Goal: Task Accomplishment & Management: Complete application form

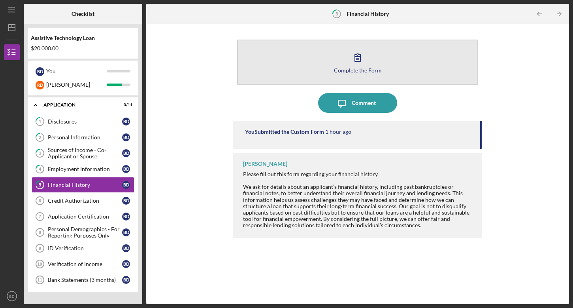
click at [335, 58] on button "Complete the Form Form" at bounding box center [357, 62] width 241 height 45
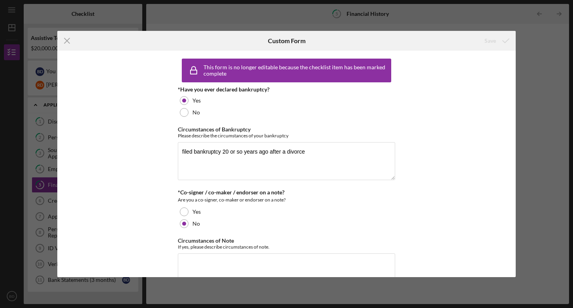
drag, startPoint x: 62, startPoint y: 44, endPoint x: 70, endPoint y: 43, distance: 7.5
click at [66, 43] on icon "Icon/Menu Close" at bounding box center [67, 41] width 20 height 20
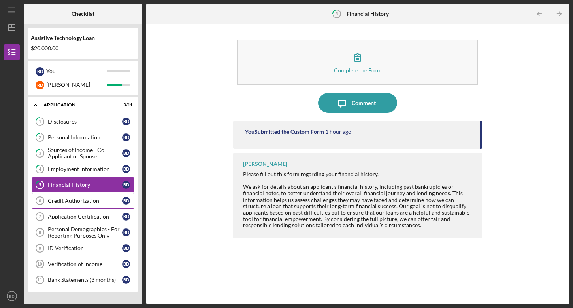
click at [82, 200] on div "Credit Authorization" at bounding box center [85, 200] width 74 height 6
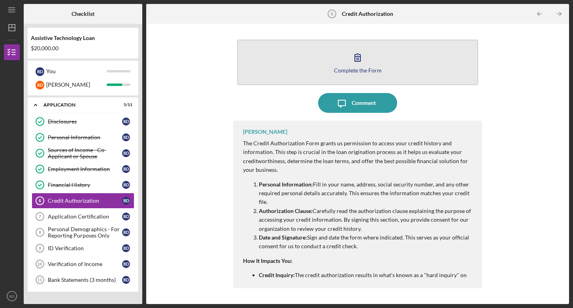
click at [393, 61] on button "Complete the Form Form" at bounding box center [357, 62] width 241 height 45
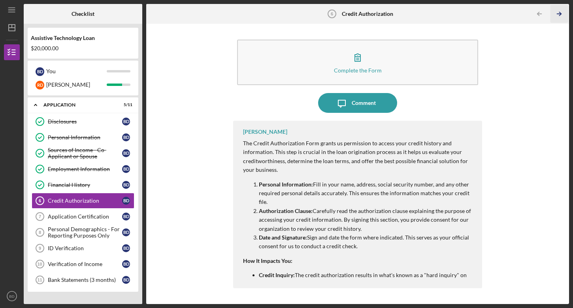
click at [560, 15] on polyline "button" at bounding box center [560, 14] width 2 height 4
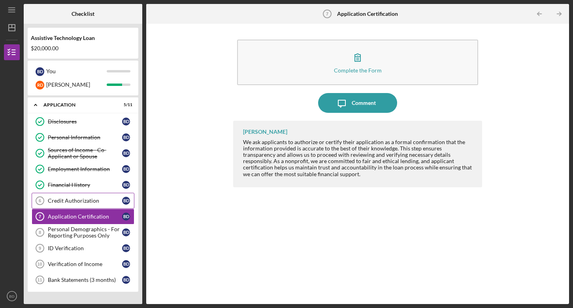
click at [58, 200] on div "Credit Authorization" at bounding box center [85, 200] width 74 height 6
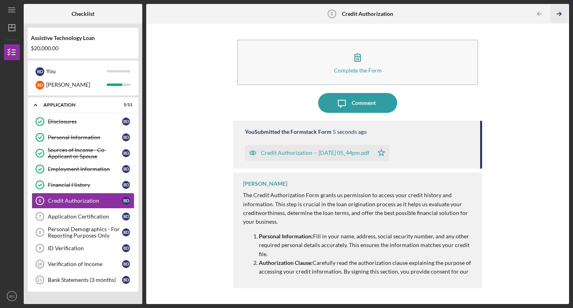
click at [558, 14] on icon "Icon/Table Pagination Arrow" at bounding box center [560, 14] width 18 height 18
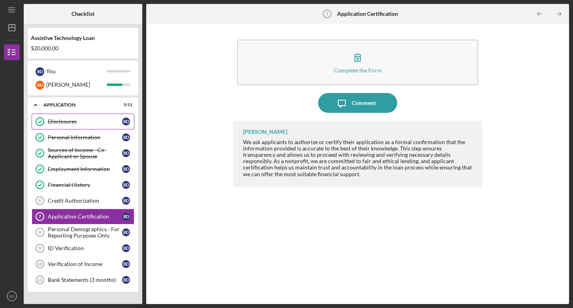
click at [75, 119] on div "Disclosures" at bounding box center [85, 121] width 74 height 6
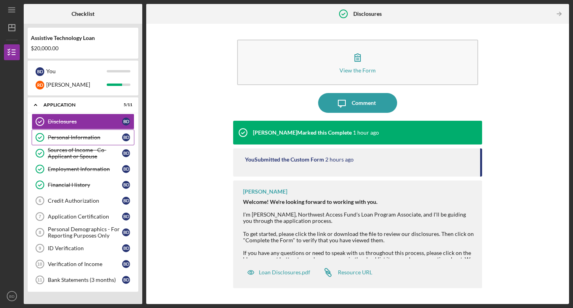
click at [88, 140] on div "Personal Information" at bounding box center [85, 137] width 74 height 6
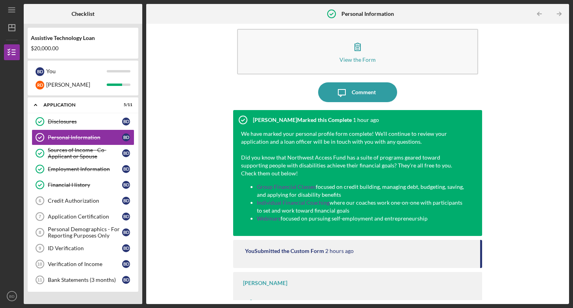
scroll to position [23, 0]
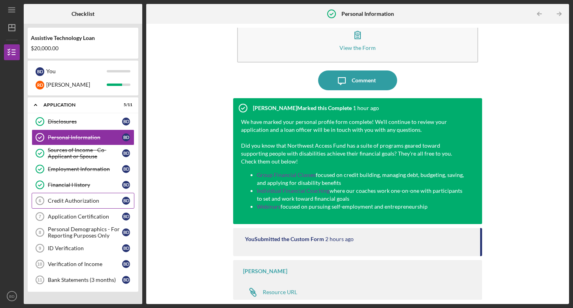
click at [71, 200] on div "Credit Authorization" at bounding box center [85, 200] width 74 height 6
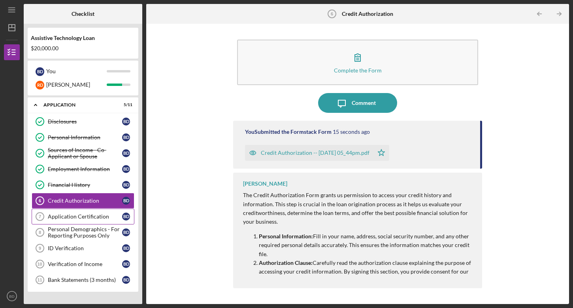
click at [77, 221] on link "Application Certification 7 Application Certification B D" at bounding box center [83, 216] width 103 height 16
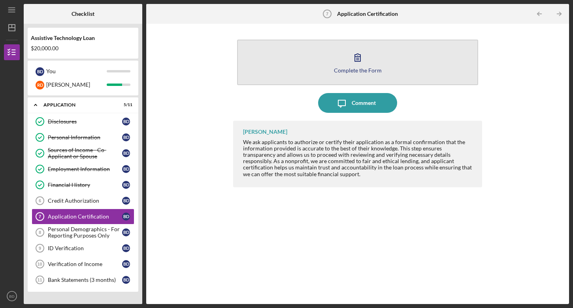
click at [382, 68] on button "Complete the Form Form" at bounding box center [357, 62] width 241 height 45
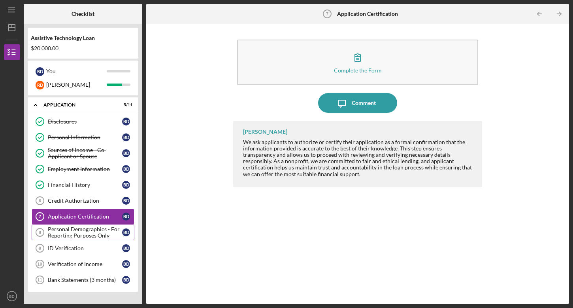
click at [75, 233] on div "Personal Demographics - For Reporting Purposes Only" at bounding box center [85, 232] width 74 height 13
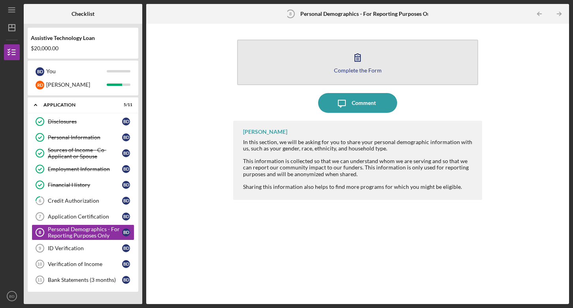
click at [366, 67] on div "Complete the Form" at bounding box center [358, 70] width 48 height 6
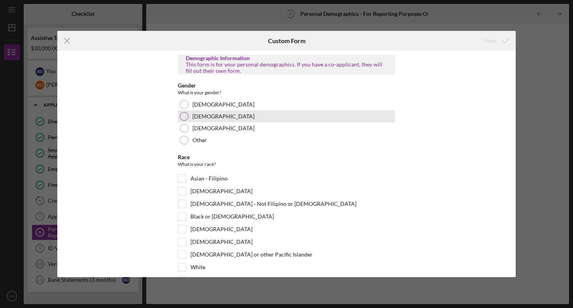
click at [189, 118] on div "[DEMOGRAPHIC_DATA]" at bounding box center [286, 116] width 217 height 12
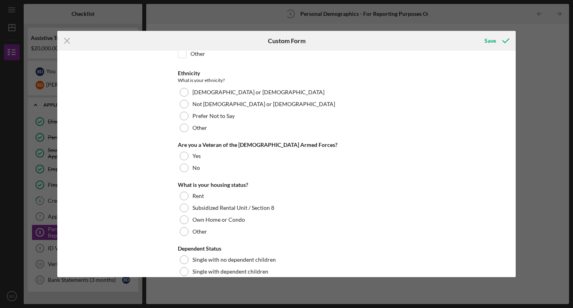
scroll to position [94, 0]
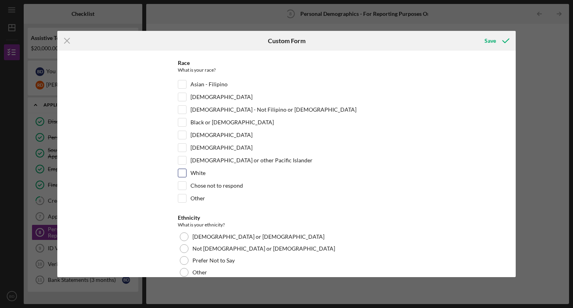
click at [179, 174] on input "White" at bounding box center [182, 173] width 8 height 8
checkbox input "true"
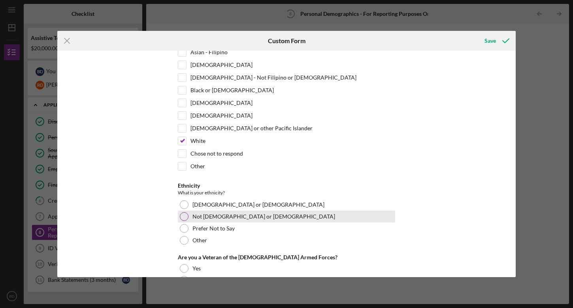
scroll to position [157, 0]
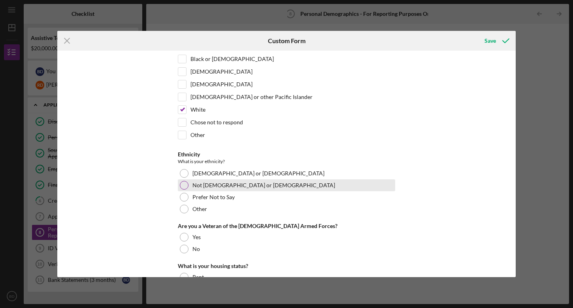
drag, startPoint x: 185, startPoint y: 187, endPoint x: 201, endPoint y: 186, distance: 15.8
click at [185, 187] on div at bounding box center [184, 185] width 9 height 9
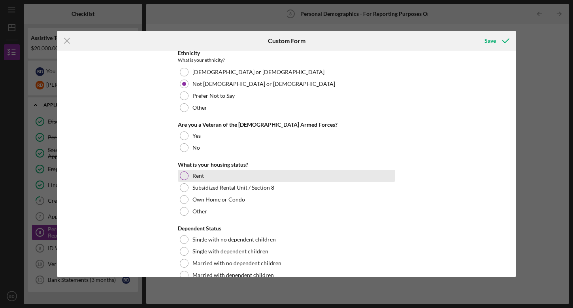
scroll to position [268, 0]
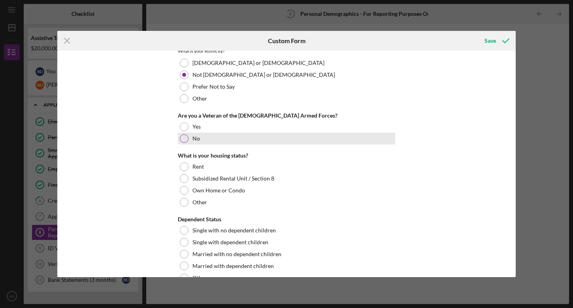
click at [180, 138] on div at bounding box center [184, 138] width 9 height 9
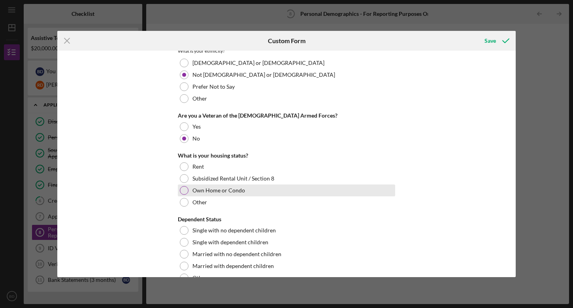
click at [183, 189] on div at bounding box center [184, 190] width 9 height 9
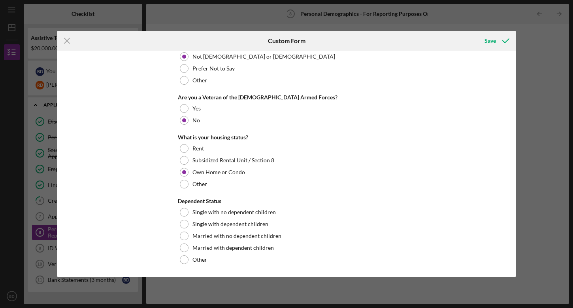
scroll to position [286, 0]
click at [186, 247] on div at bounding box center [184, 247] width 9 height 9
click at [502, 40] on icon "submit" at bounding box center [506, 41] width 20 height 20
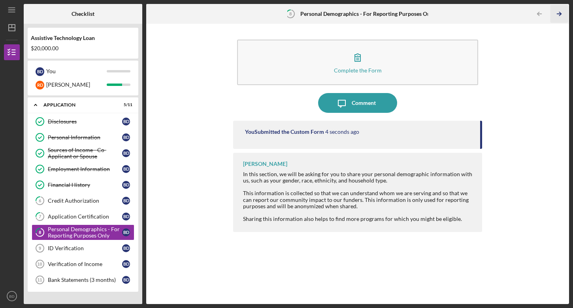
click at [558, 15] on icon "Icon/Table Pagination Arrow" at bounding box center [560, 14] width 18 height 18
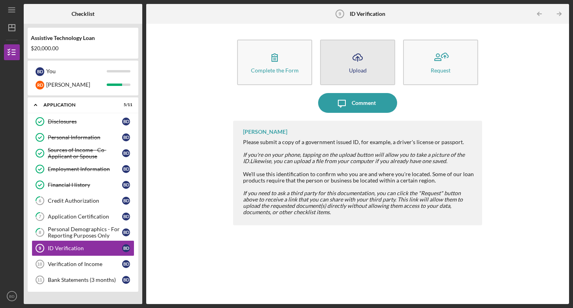
click at [364, 62] on icon "Icon/Upload" at bounding box center [358, 57] width 20 height 20
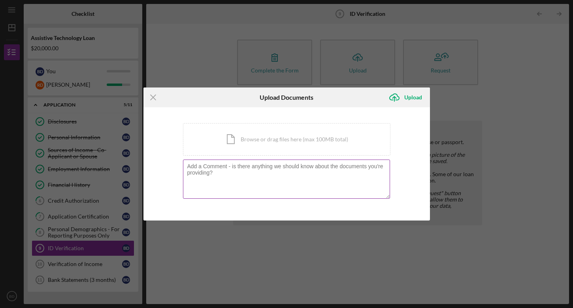
click at [235, 176] on textarea at bounding box center [286, 178] width 207 height 39
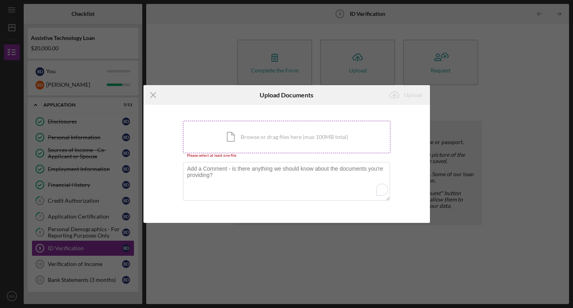
click at [246, 151] on div "Icon/Document Browse or drag files here (max 100MB total) Tap to choose files o…" at bounding box center [287, 137] width 208 height 32
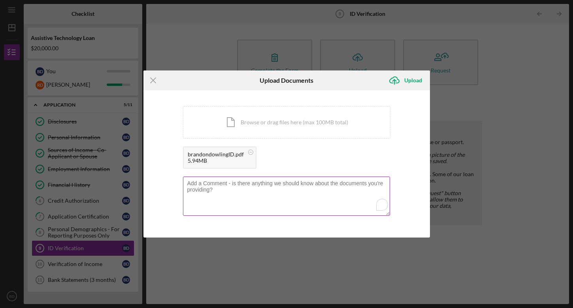
click at [272, 192] on textarea "To enrich screen reader interactions, please activate Accessibility in Grammarl…" at bounding box center [286, 195] width 207 height 39
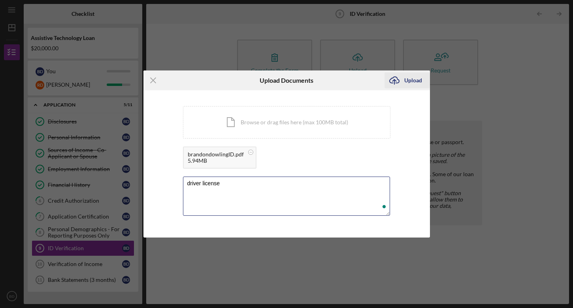
type textarea "driver license"
click at [419, 82] on div "Upload" at bounding box center [413, 80] width 18 height 16
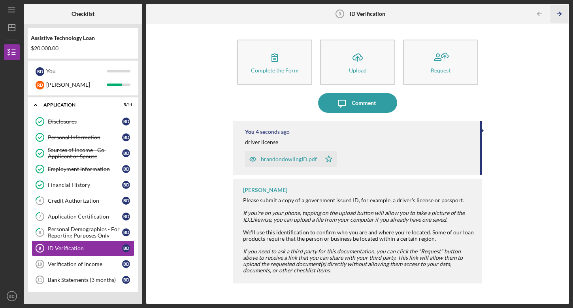
click at [557, 12] on icon "Icon/Table Pagination Arrow" at bounding box center [560, 14] width 18 height 18
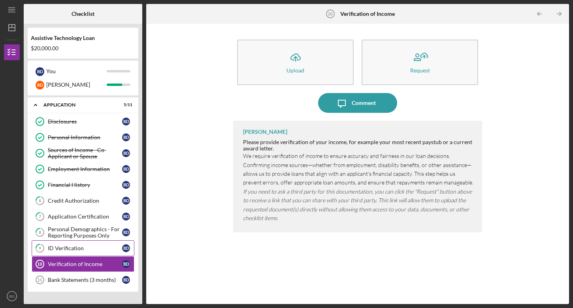
click at [55, 250] on div "ID Verification" at bounding box center [85, 248] width 74 height 6
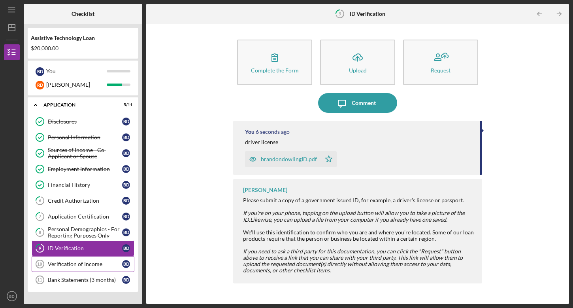
click at [59, 267] on link "Verification of Income 10 Verification of Income B D" at bounding box center [83, 264] width 103 height 16
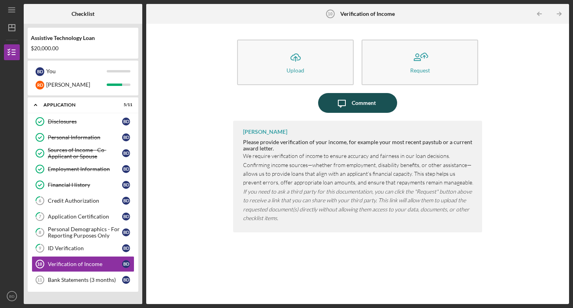
click at [364, 102] on div "Comment" at bounding box center [364, 103] width 24 height 20
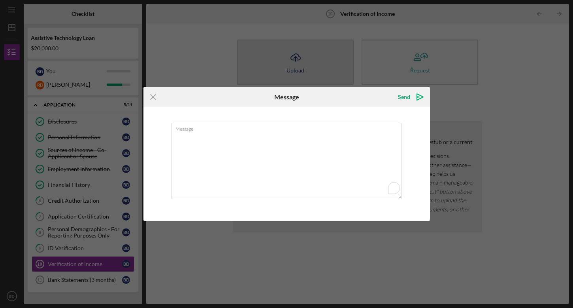
drag, startPoint x: 157, startPoint y: 97, endPoint x: 284, endPoint y: 70, distance: 130.3
click at [157, 97] on icon "Icon/Menu Close" at bounding box center [154, 97] width 20 height 20
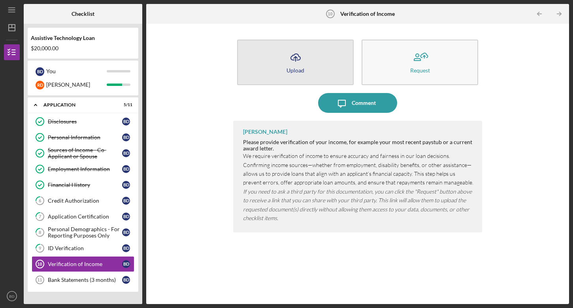
click at [343, 49] on button "Icon/Upload Upload" at bounding box center [295, 62] width 117 height 45
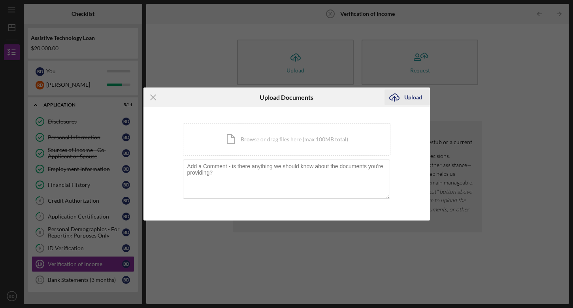
click at [419, 95] on div "Upload" at bounding box center [413, 97] width 18 height 16
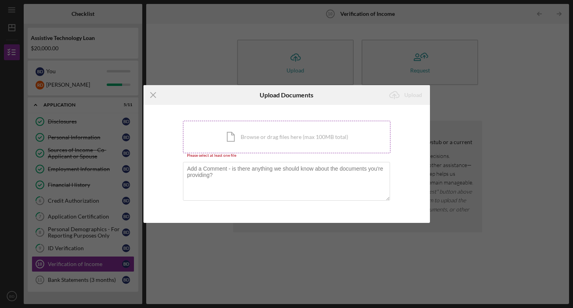
click at [272, 146] on div "Icon/Document Browse or drag files here (max 100MB total) Tap to choose files o…" at bounding box center [287, 137] width 208 height 32
click at [278, 144] on div "Icon/Document Browse or drag files here (max 100MB total) Tap to choose files o…" at bounding box center [287, 137] width 208 height 32
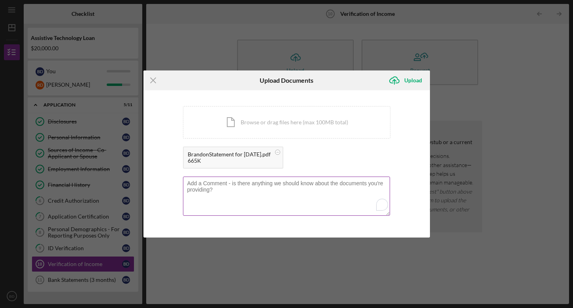
click at [329, 184] on textarea "To enrich screen reader interactions, please activate Accessibility in Grammarl…" at bounding box center [286, 195] width 207 height 39
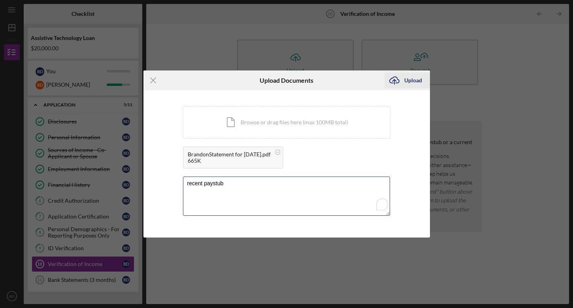
type textarea "recent paystub"
click at [412, 76] on div "Upload" at bounding box center [413, 80] width 18 height 16
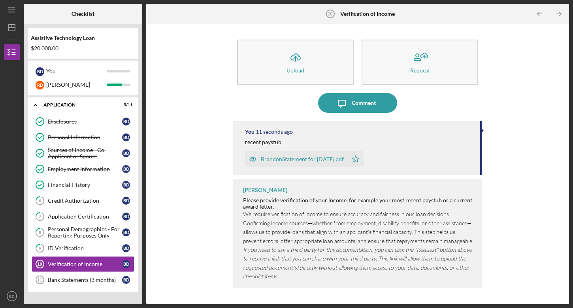
click at [562, 13] on icon "Icon/Table Pagination Arrow" at bounding box center [560, 14] width 18 height 18
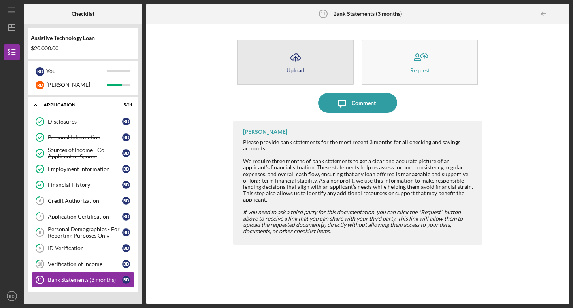
click at [285, 66] on button "Icon/Upload Upload" at bounding box center [295, 62] width 117 height 45
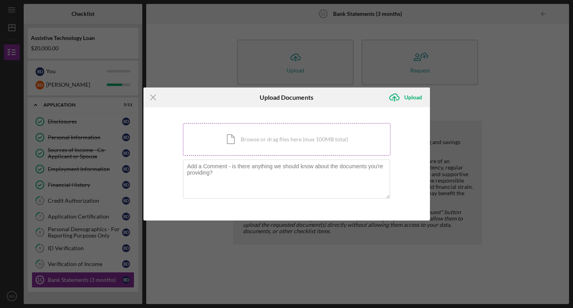
click at [288, 153] on div "Icon/Document Browse or drag files here (max 100MB total) Tap to choose files o…" at bounding box center [287, 139] width 208 height 32
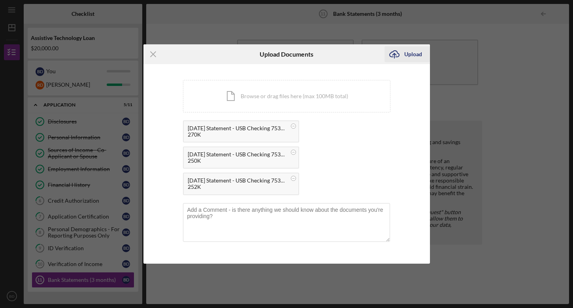
click at [408, 54] on div "Upload" at bounding box center [413, 54] width 18 height 16
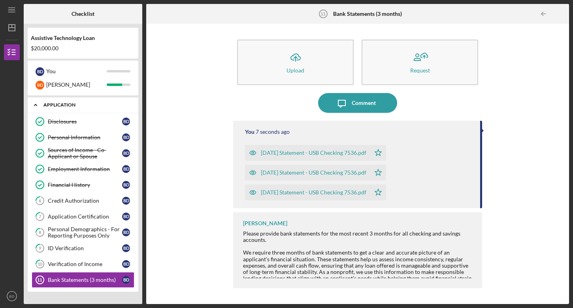
click at [38, 106] on icon "Icon/Expander" at bounding box center [36, 105] width 16 height 16
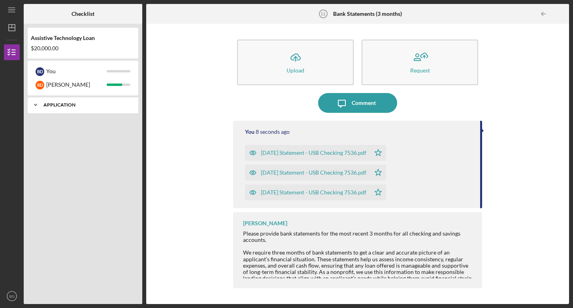
click at [38, 106] on icon "Icon/Expander" at bounding box center [36, 105] width 16 height 16
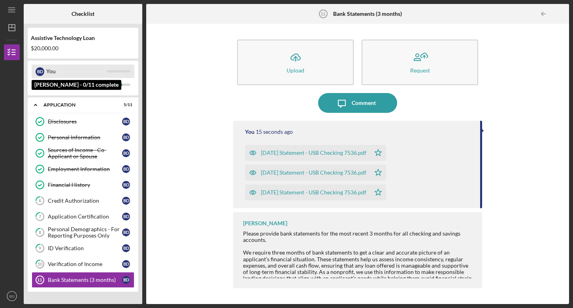
click at [100, 73] on div "You" at bounding box center [76, 70] width 60 height 13
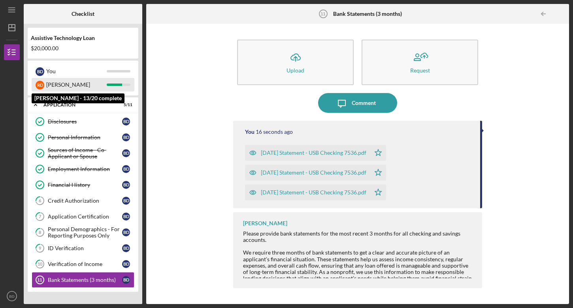
click at [107, 82] on div "R D [PERSON_NAME]" at bounding box center [83, 84] width 103 height 13
